Goal: Task Accomplishment & Management: Manage account settings

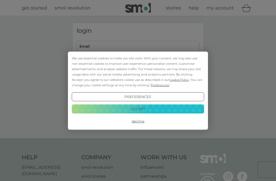
click at [165, 111] on button "Accept" at bounding box center [138, 108] width 132 height 9
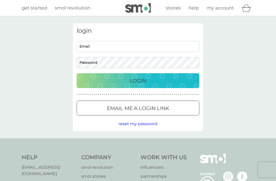
click at [164, 49] on input "Email" at bounding box center [138, 46] width 123 height 11
type input "[EMAIL_ADDRESS][DOMAIN_NAME]"
click at [138, 80] on button "Login" at bounding box center [138, 80] width 123 height 15
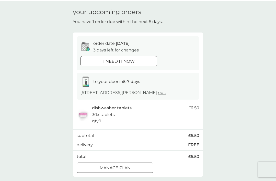
scroll to position [15, 0]
click at [130, 167] on p "Manage plan" at bounding box center [115, 167] width 31 height 7
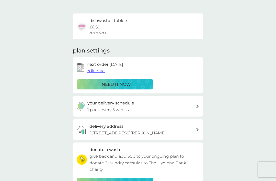
scroll to position [28, 0]
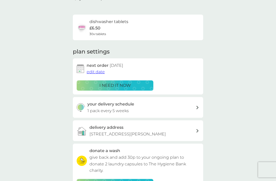
click at [99, 71] on span "edit date" at bounding box center [96, 71] width 18 height 5
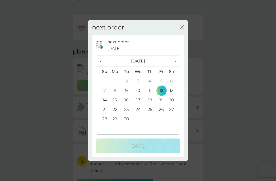
click at [174, 66] on span "›" at bounding box center [173, 61] width 5 height 11
click at [162, 123] on td "31" at bounding box center [162, 118] width 12 height 9
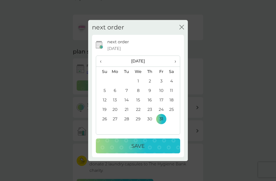
click at [156, 150] on div "Save" at bounding box center [138, 146] width 74 height 8
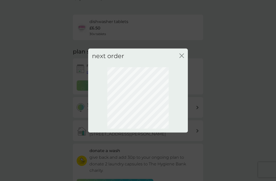
scroll to position [17, 0]
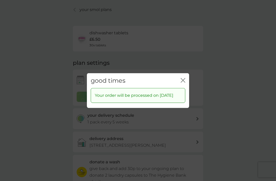
click at [185, 82] on icon "close" at bounding box center [183, 80] width 5 height 5
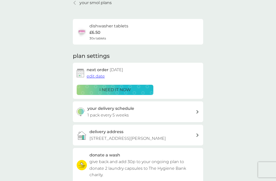
scroll to position [0, 0]
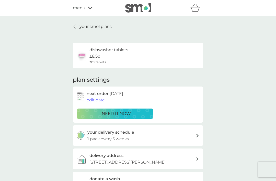
click at [91, 25] on p "your smol plans" at bounding box center [95, 26] width 32 height 7
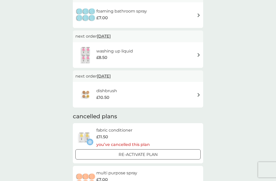
scroll to position [190, 0]
click at [197, 93] on img at bounding box center [199, 95] width 4 height 4
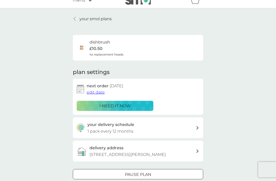
scroll to position [27, 0]
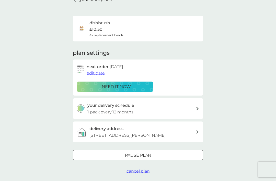
click at [142, 170] on span "cancel plan" at bounding box center [138, 170] width 23 height 5
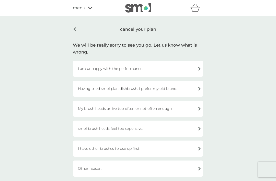
click at [194, 86] on div "Having tried smol plan dishbrush, I prefer my old brand." at bounding box center [138, 89] width 130 height 16
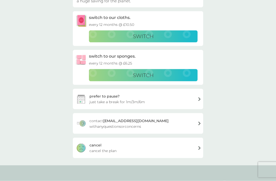
click at [190, 147] on div "cancel cancel the plan" at bounding box center [138, 147] width 130 height 20
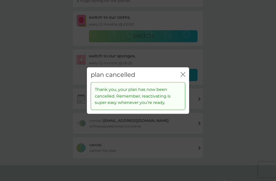
click at [185, 76] on icon "close" at bounding box center [183, 74] width 5 height 5
